Goal: Task Accomplishment & Management: Manage account settings

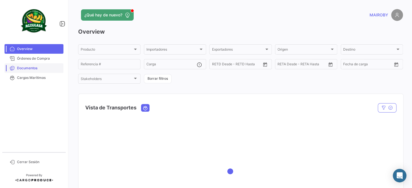
click at [49, 66] on span "Documentos" at bounding box center [39, 68] width 44 height 5
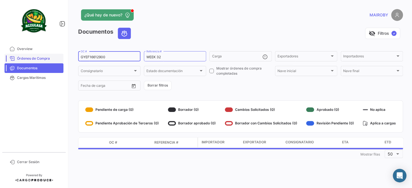
drag, startPoint x: 111, startPoint y: 57, endPoint x: 53, endPoint y: 59, distance: 58.7
click at [53, 59] on mat-sidenav-container "Overview Órdenes de Compra Documentos Cargas Marítimas Cerrar Sesión ¿Qué hay d…" at bounding box center [206, 94] width 412 height 188
paste input "EBKG13816417"
type input "EBKG13816417"
click at [209, 81] on form "EBKG13816417 OC # WEEK 32 Referencia # Carga Exportadores Exportadores Importad…" at bounding box center [240, 70] width 325 height 41
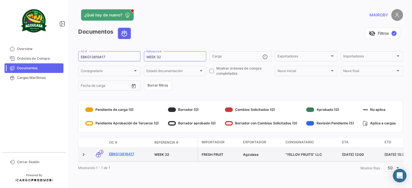
click at [116, 155] on link "EBKG13816417" at bounding box center [129, 154] width 41 height 5
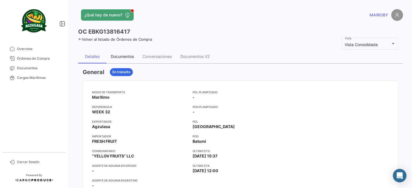
click at [114, 55] on div "Documentos" at bounding box center [122, 56] width 23 height 5
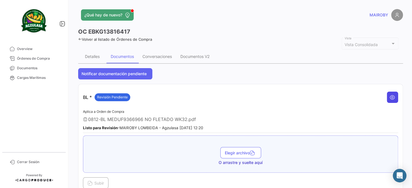
click at [390, 96] on icon at bounding box center [393, 98] width 6 height 6
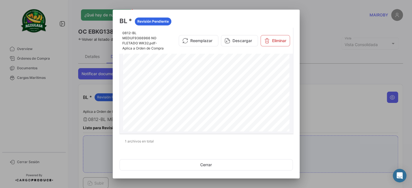
scroll to position [258, 0]
click at [209, 39] on button "Reemplazar" at bounding box center [199, 40] width 40 height 11
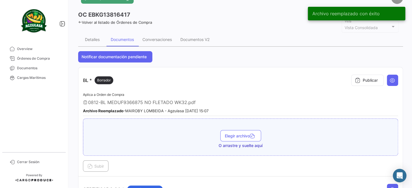
scroll to position [25, 0]
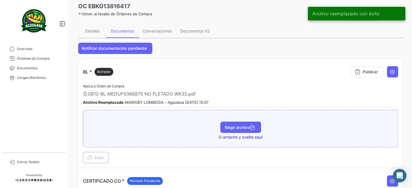
click at [238, 126] on span "Elegir archivo" at bounding box center [241, 127] width 32 height 5
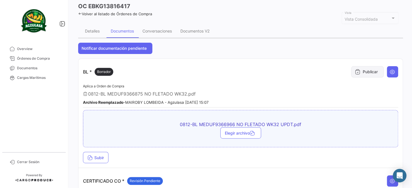
click at [364, 69] on button "Publicar" at bounding box center [367, 71] width 33 height 11
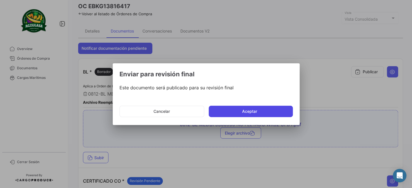
click at [272, 110] on button "Aceptar" at bounding box center [251, 111] width 84 height 11
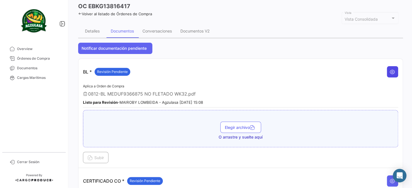
click at [390, 71] on icon at bounding box center [393, 72] width 6 height 6
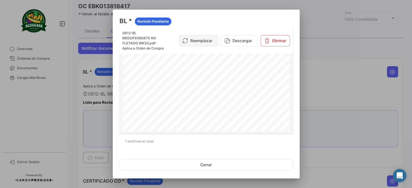
click at [203, 44] on button "Reemplazar" at bounding box center [199, 40] width 40 height 11
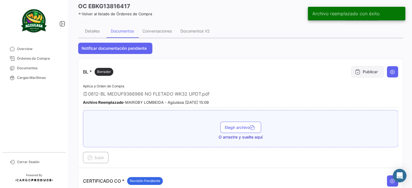
click at [357, 71] on icon at bounding box center [358, 72] width 6 height 6
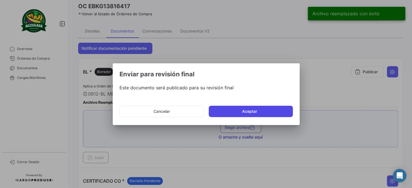
click at [244, 110] on button "Aceptar" at bounding box center [251, 111] width 84 height 11
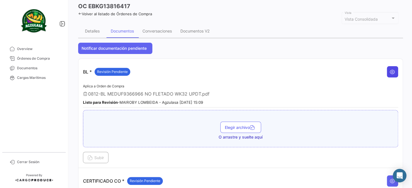
click at [387, 72] on button at bounding box center [392, 71] width 11 height 11
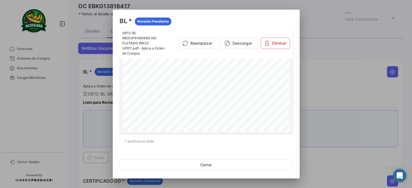
scroll to position [258, 0]
click at [332, 64] on div at bounding box center [206, 94] width 412 height 188
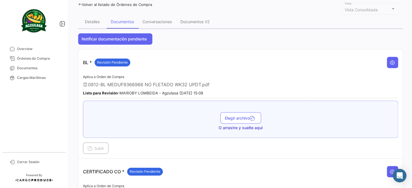
scroll to position [25, 0]
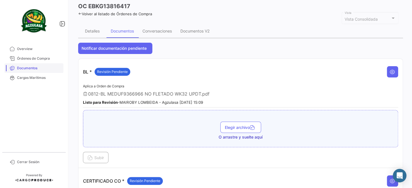
click at [40, 65] on link "Documentos" at bounding box center [34, 68] width 59 height 10
